Goal: Find contact information: Find contact information

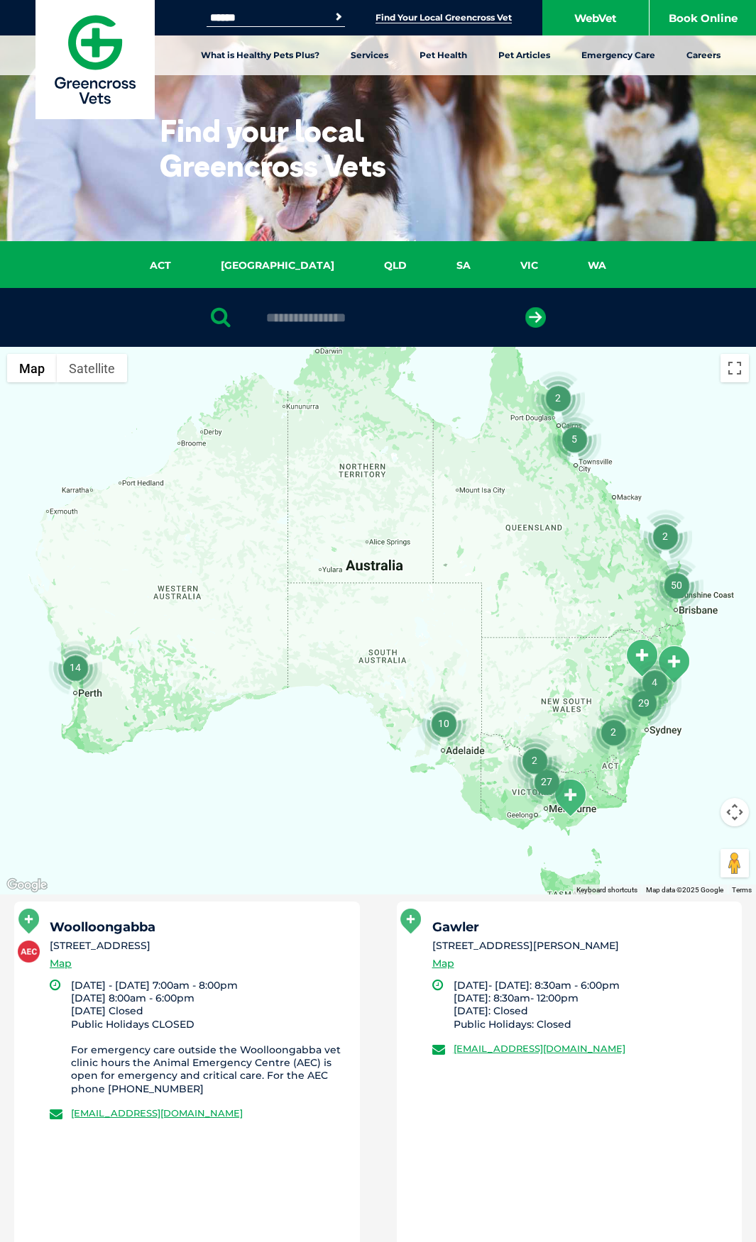
type input "**********"
click at [525, 307] on button "submit" at bounding box center [535, 317] width 21 height 21
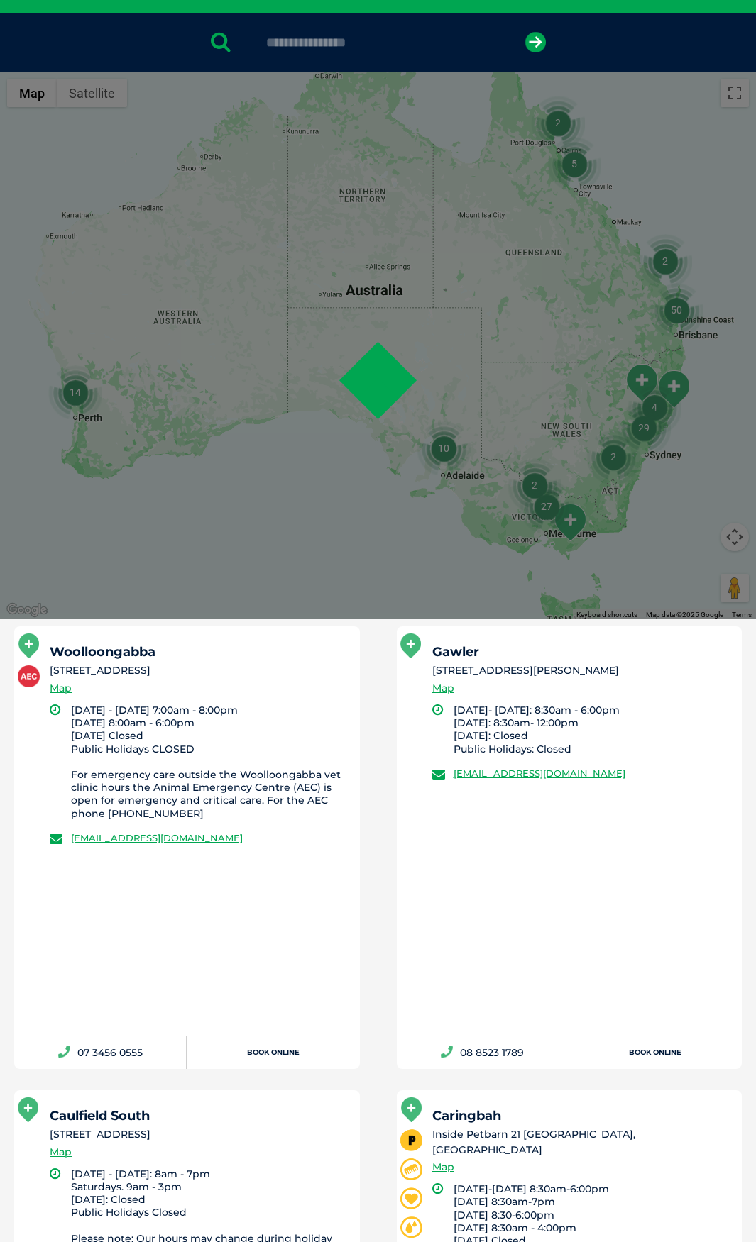
scroll to position [276, 0]
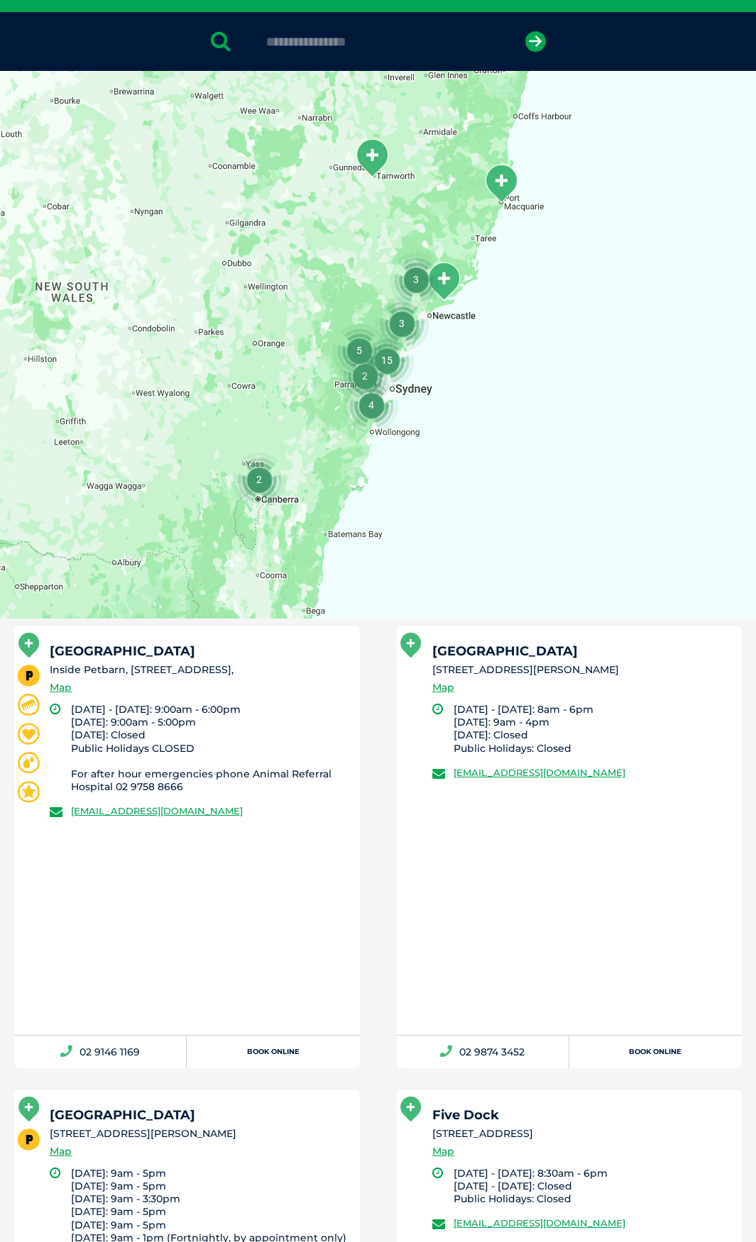
click at [245, 690] on div "[GEOGRAPHIC_DATA] Inside [GEOGRAPHIC_DATA], [STREET_ADDRESS], Map" at bounding box center [198, 674] width 297 height 58
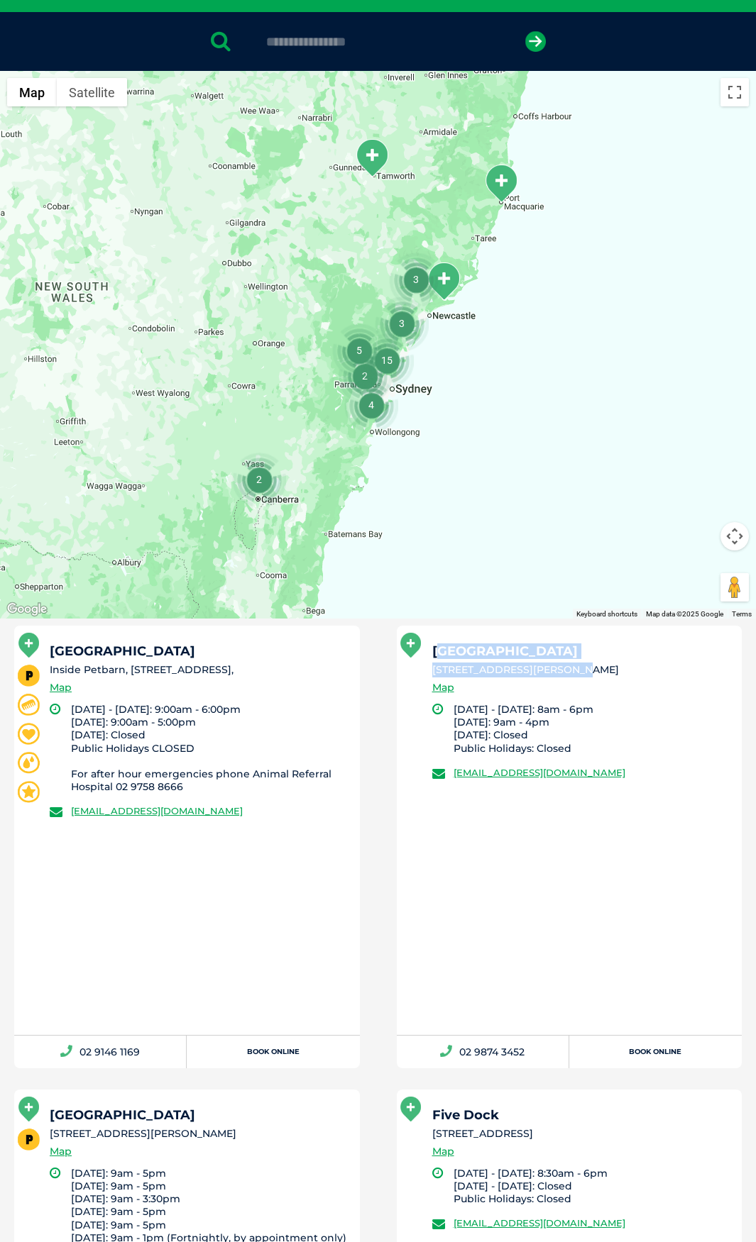
drag, startPoint x: 441, startPoint y: 653, endPoint x: 556, endPoint y: 668, distance: 116.0
click at [556, 668] on div "[GEOGRAPHIC_DATA] [STREET_ADDRESS][PERSON_NAME] Map" at bounding box center [580, 674] width 297 height 58
click at [557, 675] on li "[STREET_ADDRESS][PERSON_NAME]" at bounding box center [580, 670] width 297 height 15
click at [595, 677] on li "[STREET_ADDRESS][PERSON_NAME]" at bounding box center [580, 670] width 297 height 15
drag, startPoint x: 675, startPoint y: 771, endPoint x: 456, endPoint y: 695, distance: 231.3
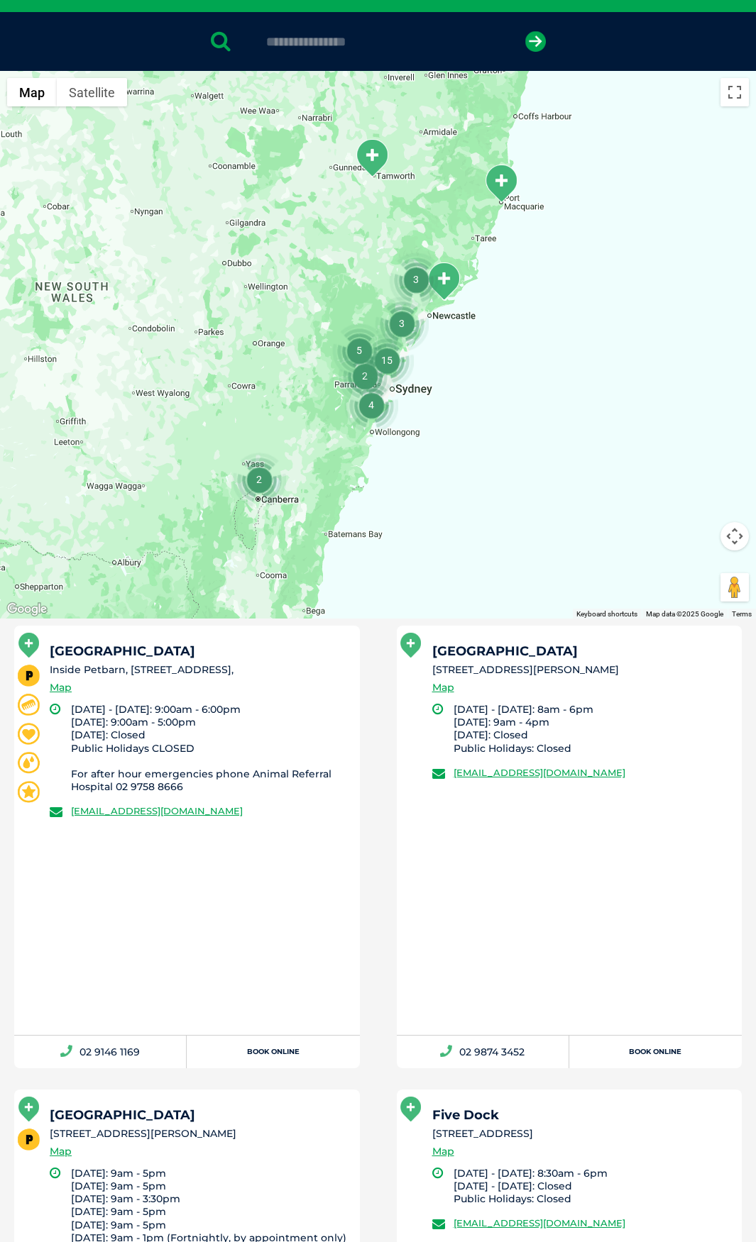
click at [428, 780] on div "[GEOGRAPHIC_DATA] [STREET_ADDRESS][PERSON_NAME] Map [DATE] - [DATE]: 8am - 6pm …" at bounding box center [569, 830] width 345 height 409
click at [460, 695] on div "[GEOGRAPHIC_DATA] [STREET_ADDRESS][PERSON_NAME] Map" at bounding box center [580, 674] width 297 height 58
drag, startPoint x: 686, startPoint y: 771, endPoint x: 454, endPoint y: 783, distance: 232.3
click at [454, 783] on div "[GEOGRAPHIC_DATA] [STREET_ADDRESS][PERSON_NAME] Map [DATE] - [DATE]: 8am - 6pm …" at bounding box center [569, 830] width 345 height 409
click at [511, 662] on div "[GEOGRAPHIC_DATA] [STREET_ADDRESS][PERSON_NAME] Map" at bounding box center [580, 674] width 297 height 58
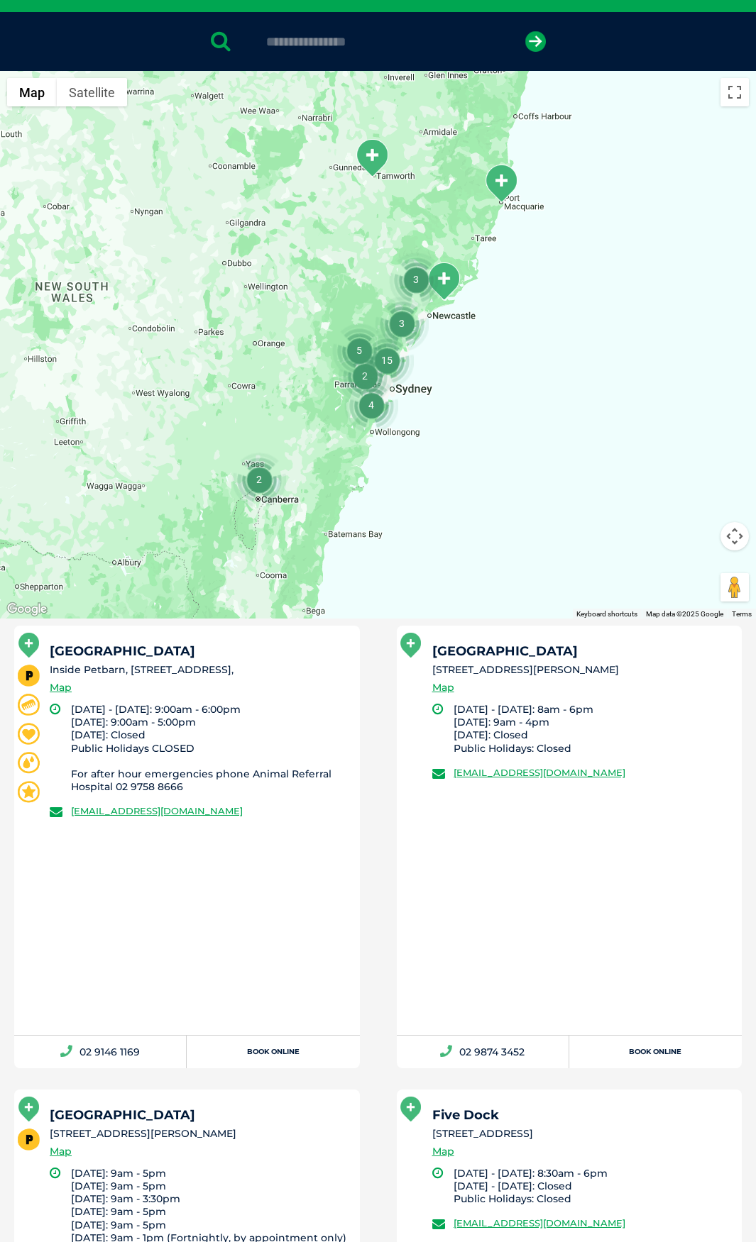
click at [527, 708] on li "[DATE] - [DATE]: 8am - 6pm [DATE]: 9am - 4pm [DATE]: Closed Public Holidays: Cl…" at bounding box center [591, 729] width 276 height 52
click at [490, 900] on div "[GEOGRAPHIC_DATA] [STREET_ADDRESS][PERSON_NAME] Map [DATE] - [DATE]: 8am - 6pm …" at bounding box center [569, 830] width 345 height 409
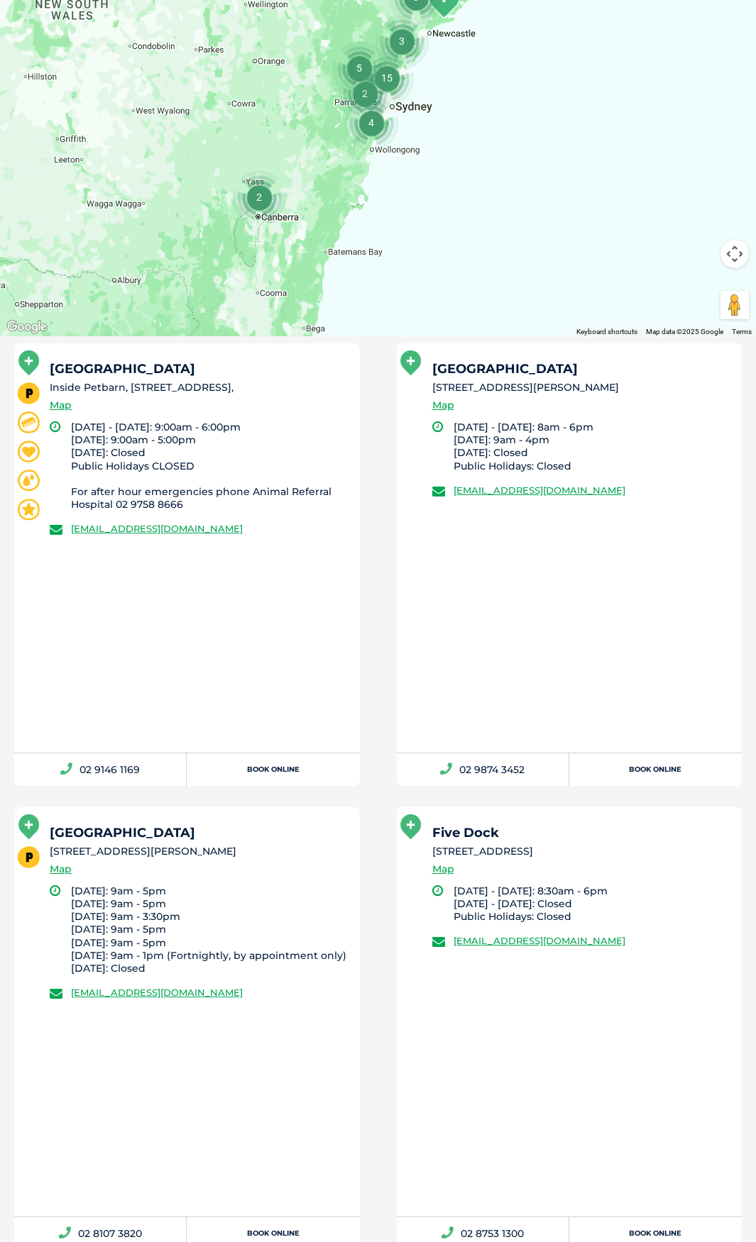
scroll to position [560, 0]
click at [373, 922] on li "Our vet is co-located with a Petbarn retail store [GEOGRAPHIC_DATA] [STREET_ADD…" at bounding box center [187, 1027] width 382 height 443
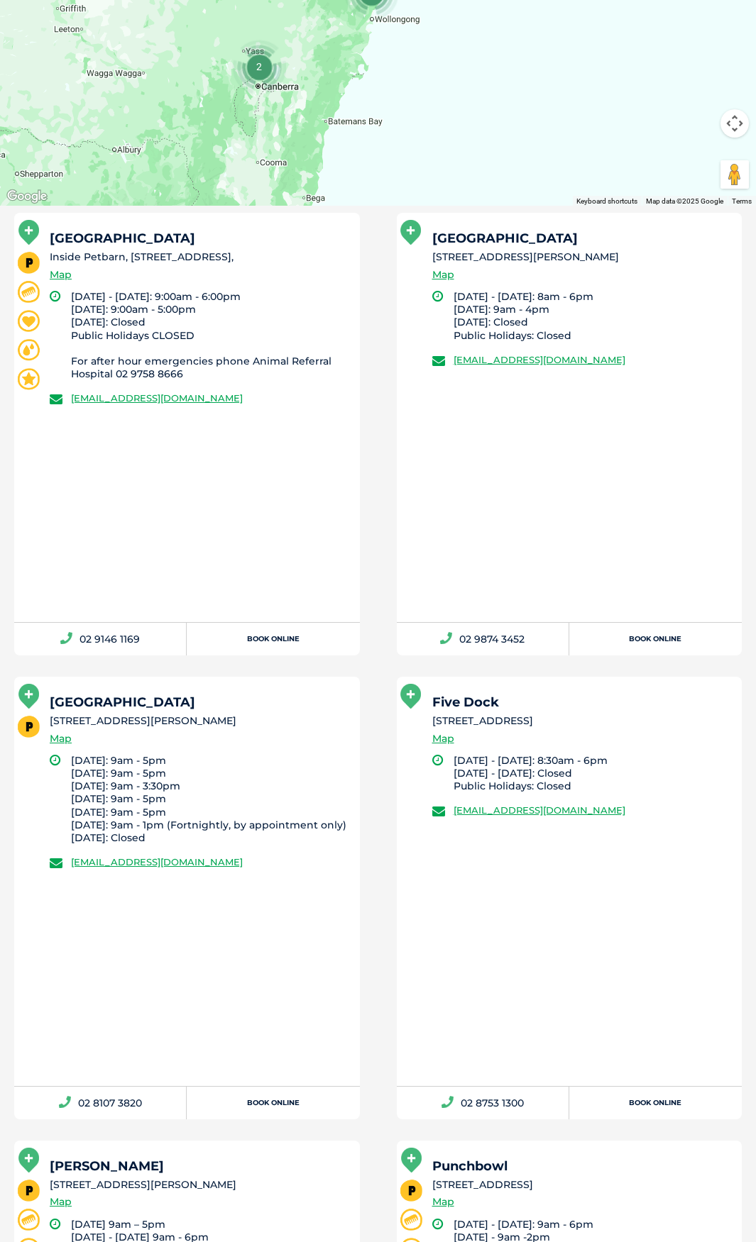
scroll to position [702, 0]
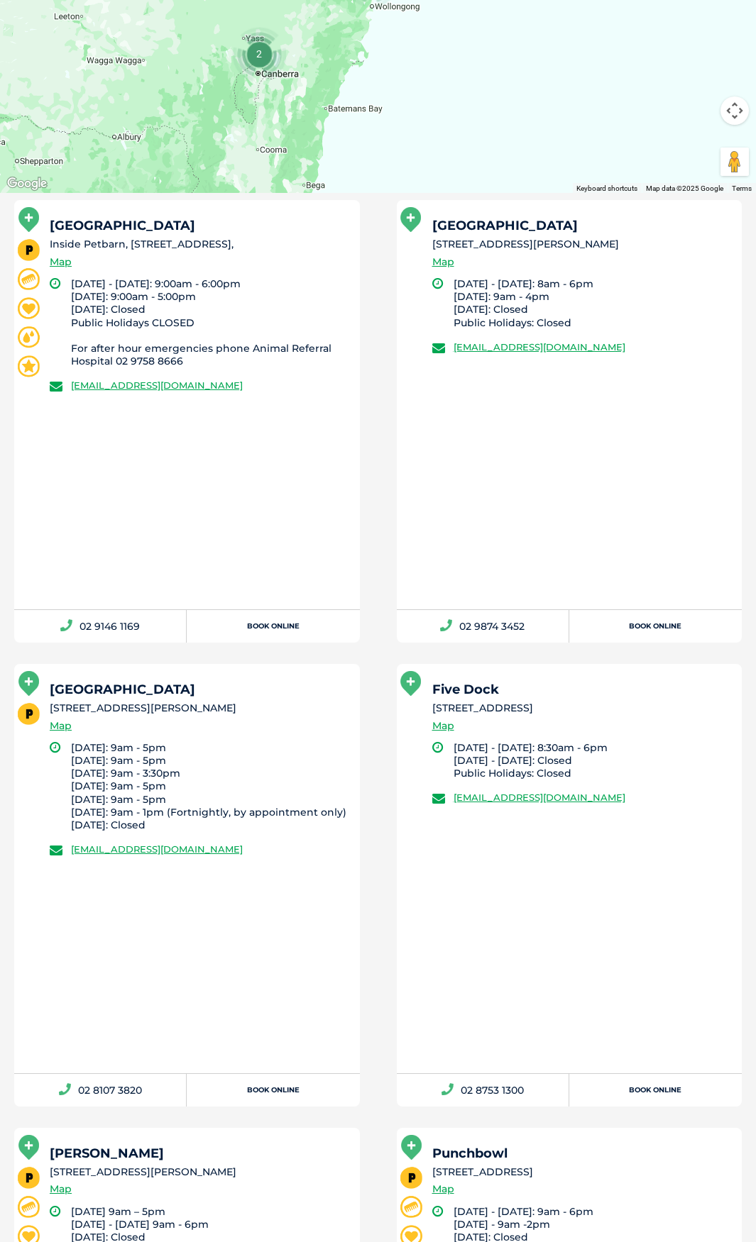
click at [385, 756] on li "Five Dock [STREET_ADDRESS] Map [DATE] - [DATE]: 8:30am - 6pm [DATE] - [DATE]: C…" at bounding box center [569, 885] width 382 height 443
click at [372, 697] on li "Our vet is co-located with a Petbarn retail store [GEOGRAPHIC_DATA] [STREET_ADD…" at bounding box center [187, 885] width 382 height 443
click at [372, 680] on li "Our vet is co-located with a Petbarn retail store [GEOGRAPHIC_DATA] [STREET_ADD…" at bounding box center [187, 885] width 382 height 443
click at [361, 669] on li "Our vet is co-located with a Petbarn retail store [GEOGRAPHIC_DATA] [STREET_ADD…" at bounding box center [187, 885] width 382 height 443
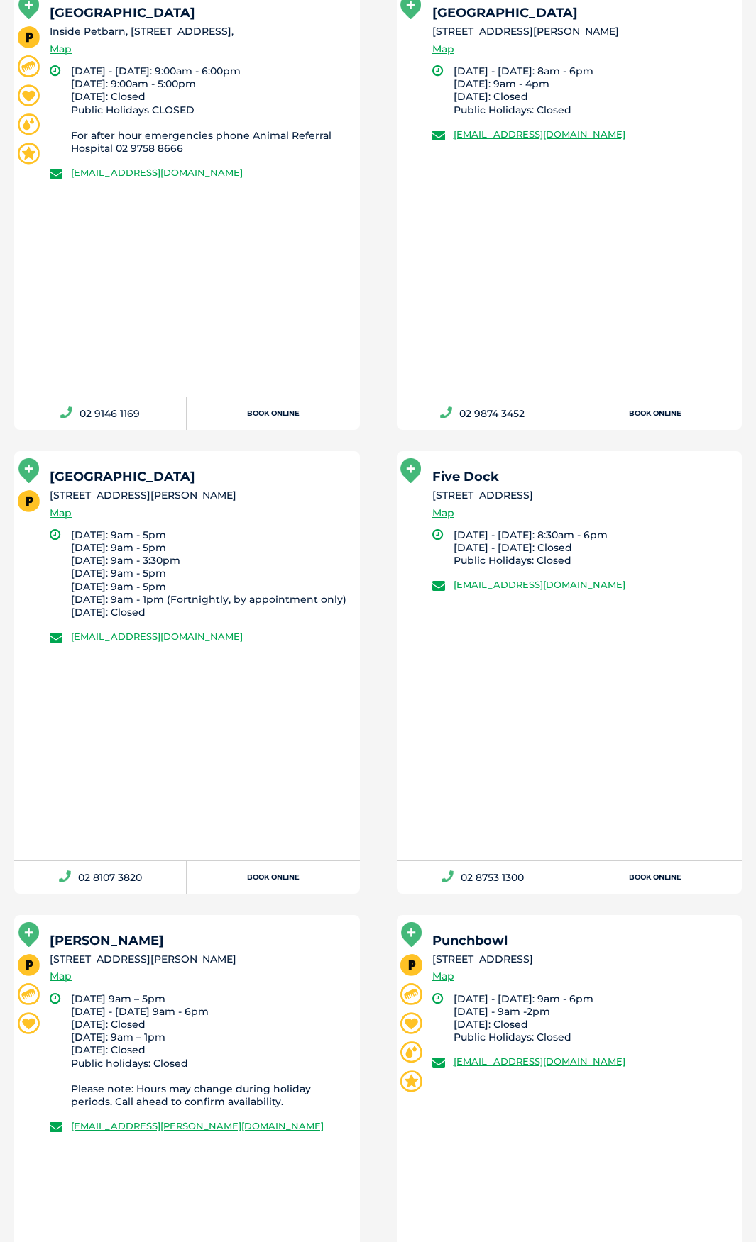
click at [377, 658] on li "Our vet is co-located with a Petbarn retail store [GEOGRAPHIC_DATA] [STREET_ADD…" at bounding box center [187, 672] width 382 height 443
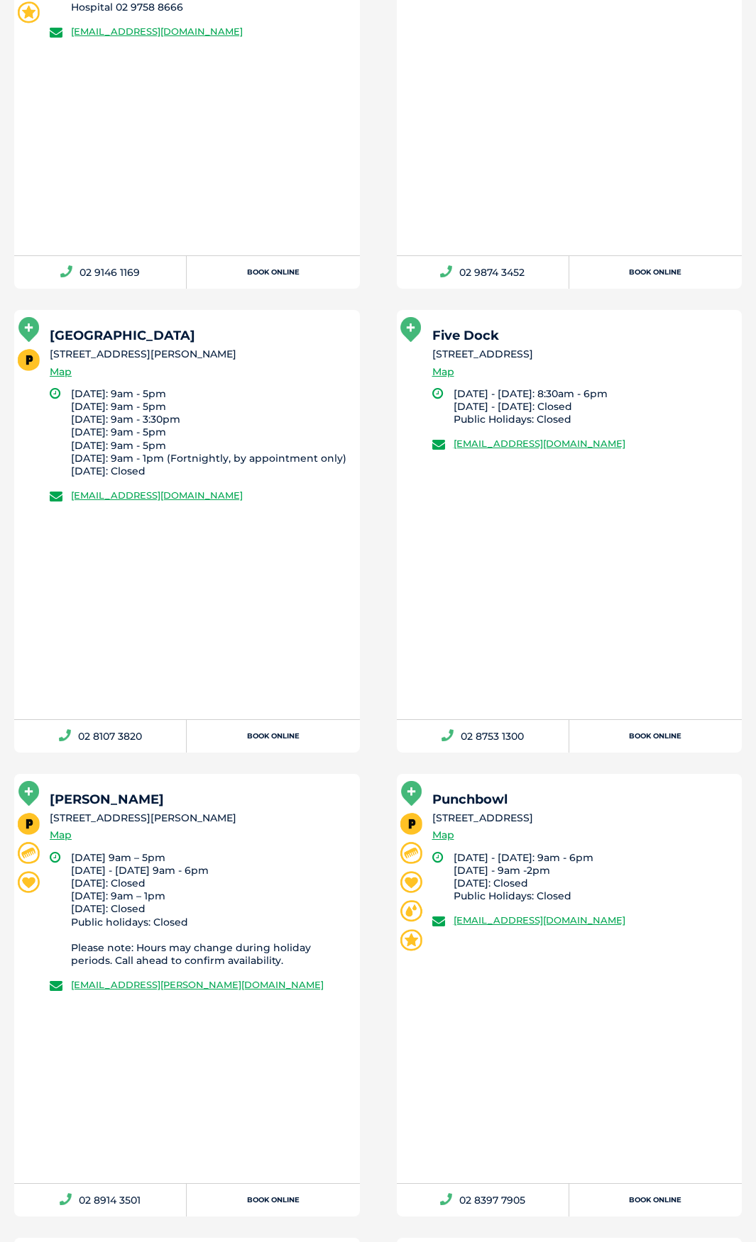
scroll to position [1056, 0]
click at [369, 372] on li "Our vet is co-located with a Petbarn retail store [GEOGRAPHIC_DATA] [STREET_ADD…" at bounding box center [187, 530] width 382 height 443
click at [388, 541] on li "Five Dock [STREET_ADDRESS] Map [DATE] - [DATE]: 8:30am - 6pm [DATE] - [DATE]: C…" at bounding box center [569, 530] width 382 height 443
click at [382, 516] on li "Five Dock [STREET_ADDRESS] Map [DATE] - [DATE]: 8:30am - 6pm [DATE] - [DATE]: C…" at bounding box center [569, 530] width 382 height 443
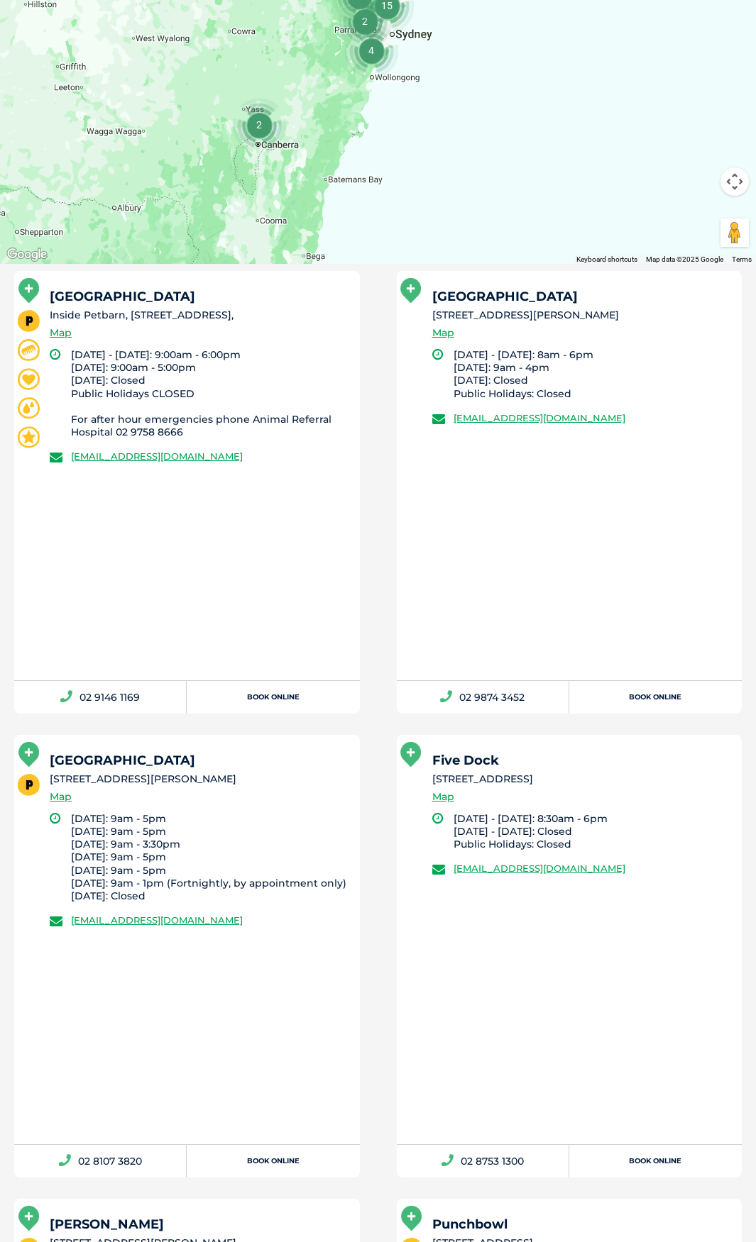
scroll to position [205, 0]
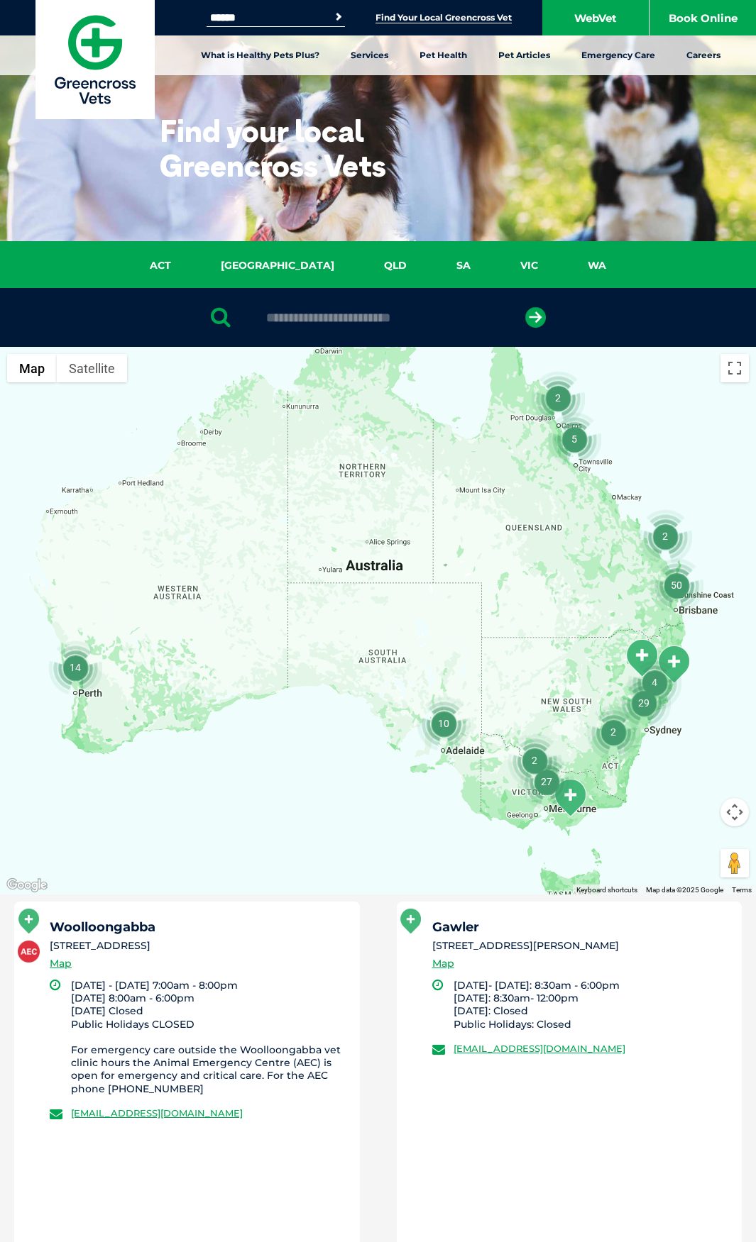
click at [424, 309] on div at bounding box center [378, 317] width 756 height 59
drag, startPoint x: 424, startPoint y: 309, endPoint x: 410, endPoint y: 311, distance: 14.5
click at [413, 311] on div at bounding box center [378, 317] width 756 height 59
click at [374, 312] on input "text" at bounding box center [378, 318] width 238 height 14
type input "**********"
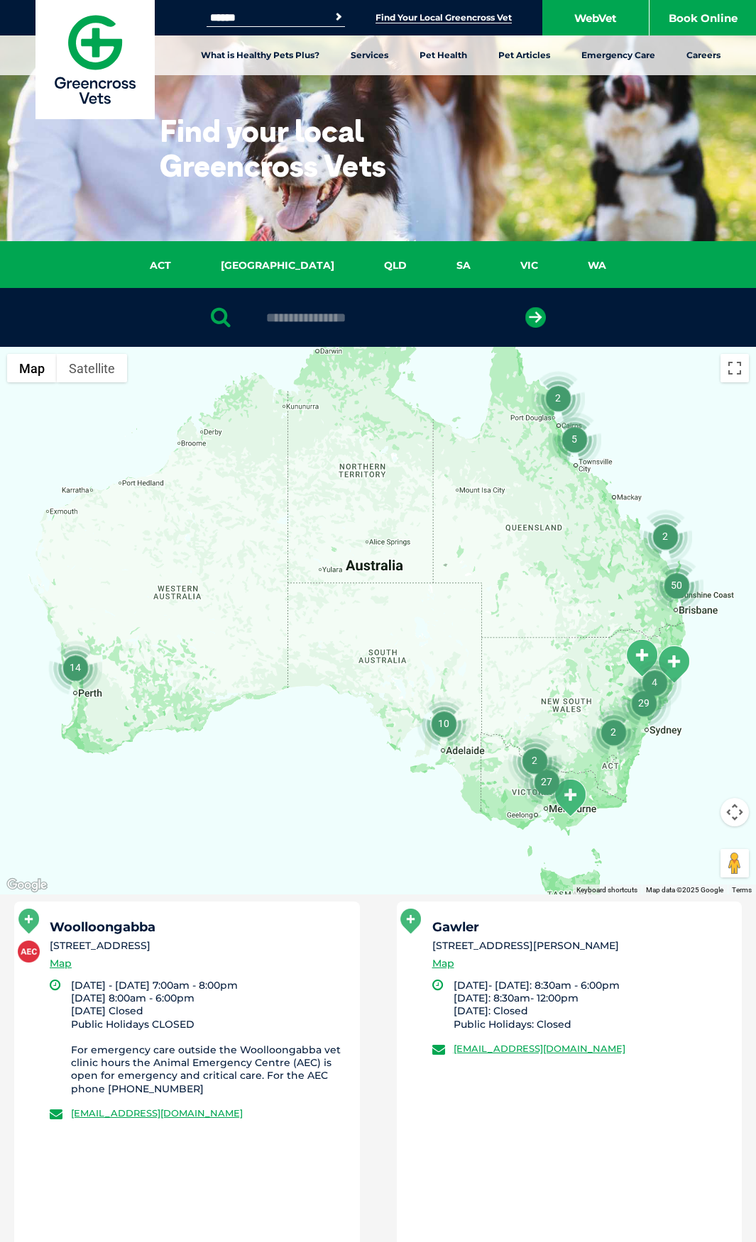
click at [525, 307] on button "submit" at bounding box center [535, 317] width 21 height 21
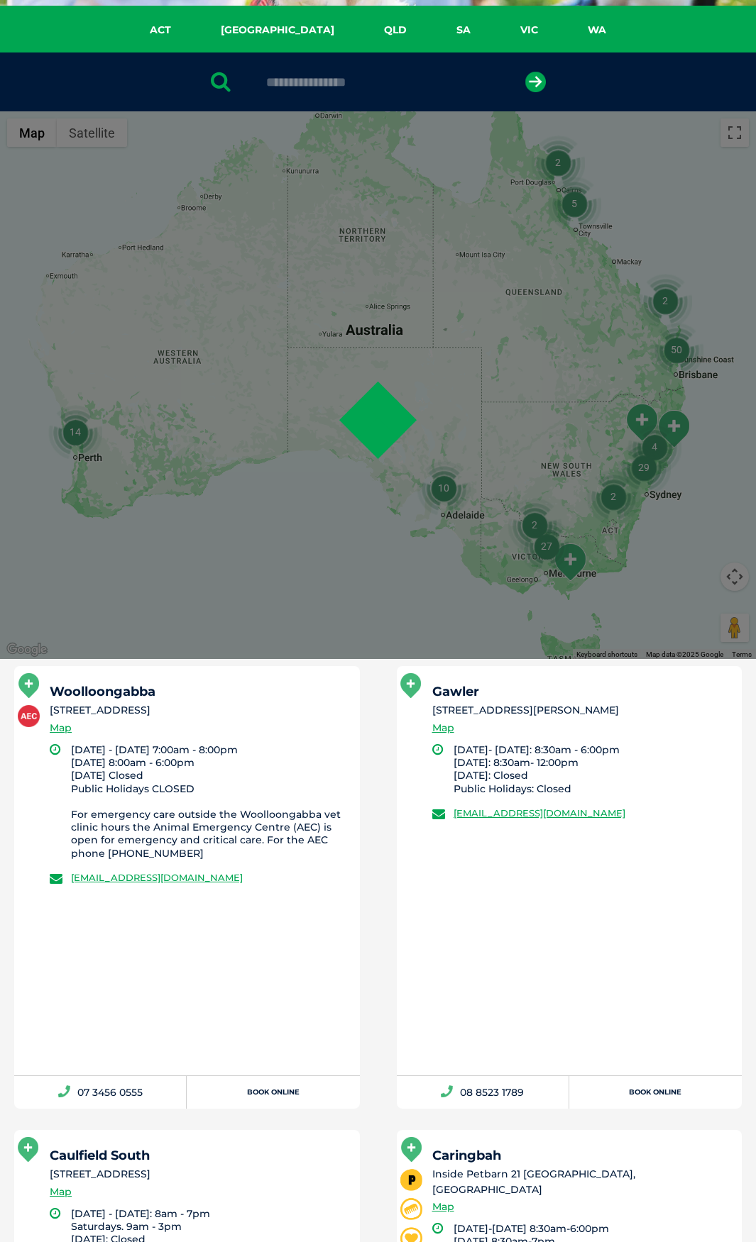
scroll to position [276, 0]
